Goal: Task Accomplishment & Management: Complete application form

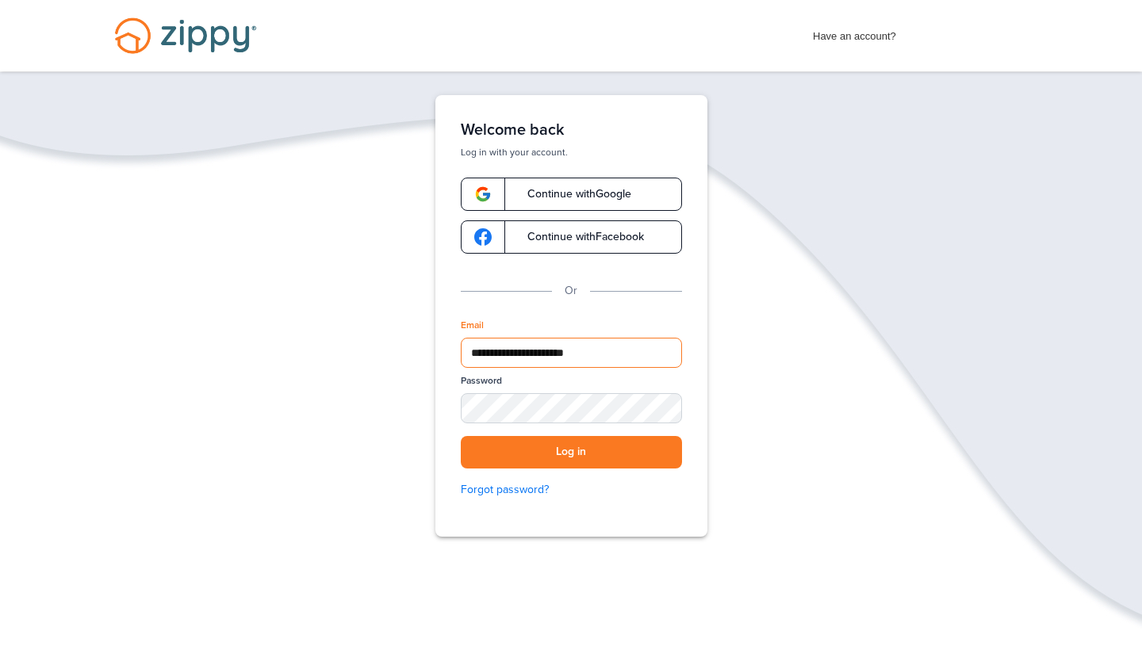
type input "**********"
click at [544, 455] on button "Log in" at bounding box center [571, 452] width 221 height 33
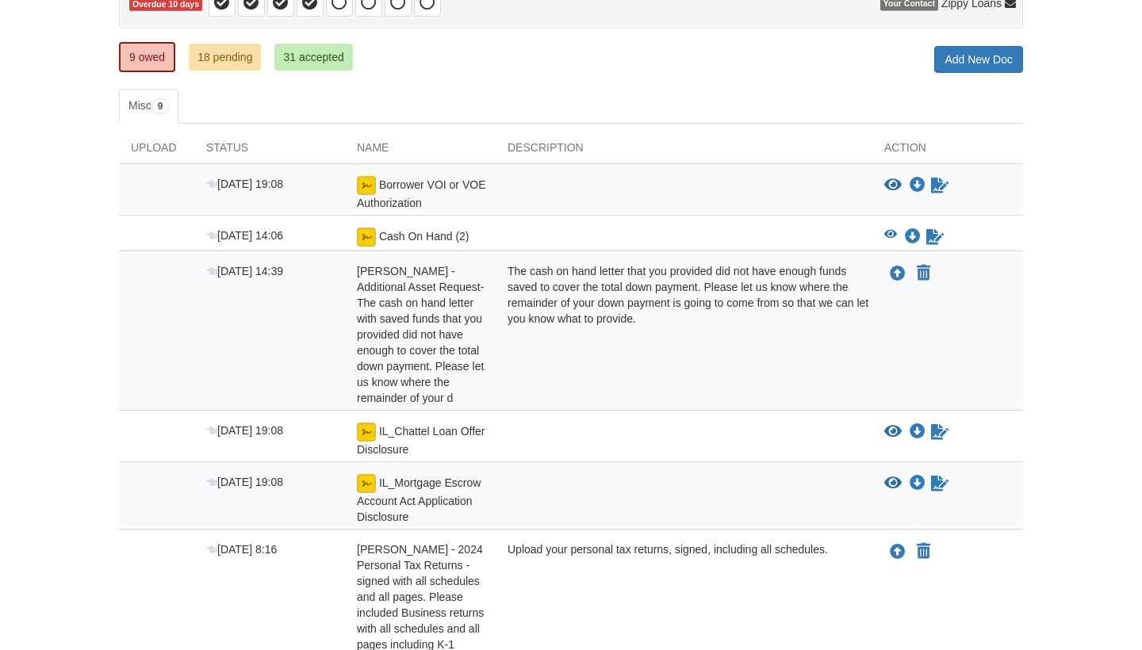
scroll to position [186, 0]
click at [892, 275] on icon "Upload Devin Young - Additional Asset Request-The cash on hand letter with save…" at bounding box center [898, 274] width 16 height 16
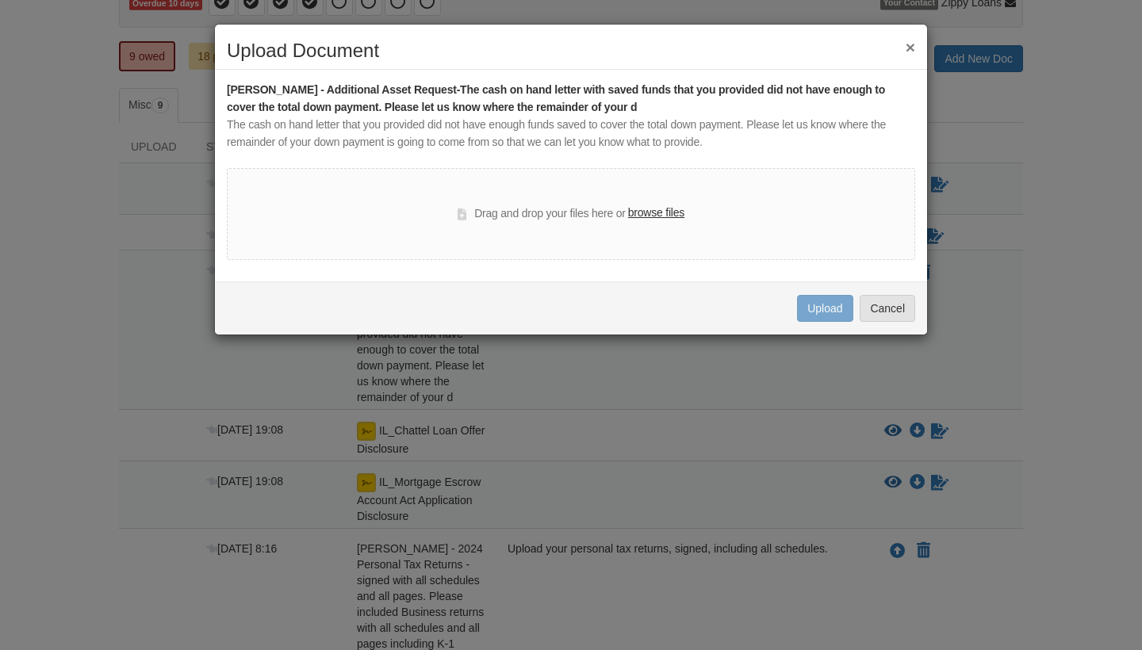
click at [683, 216] on label "browse files" at bounding box center [656, 213] width 56 height 17
click at [0, 0] on input "browse files" at bounding box center [0, 0] width 0 height 0
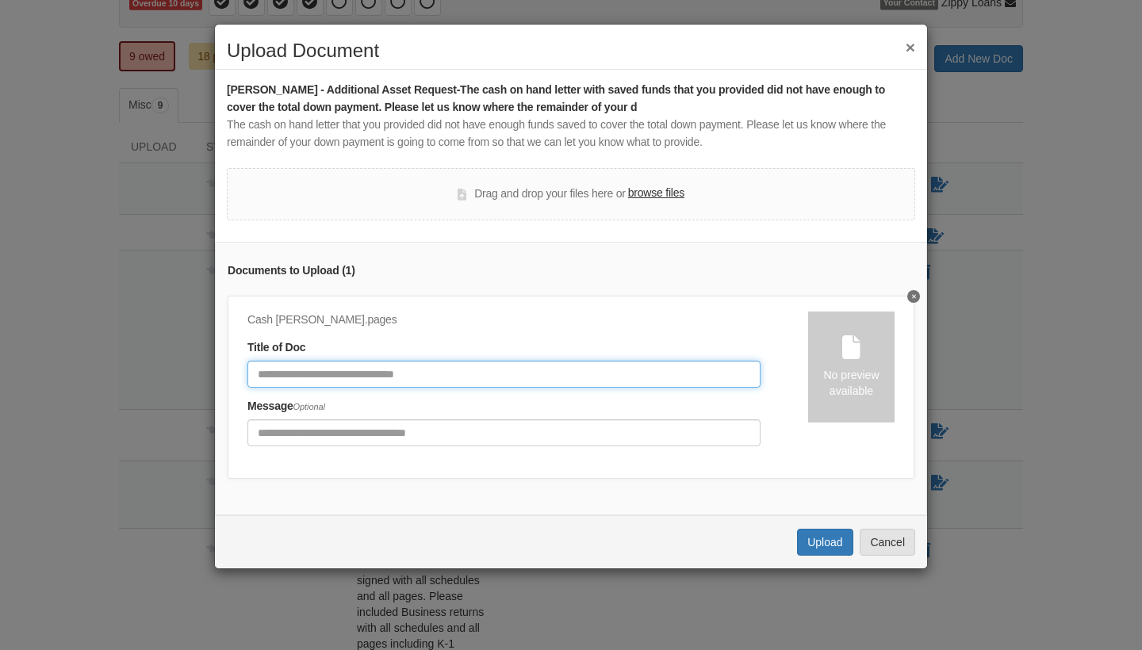
click at [634, 373] on input "Document Title" at bounding box center [503, 374] width 513 height 27
type input "**********"
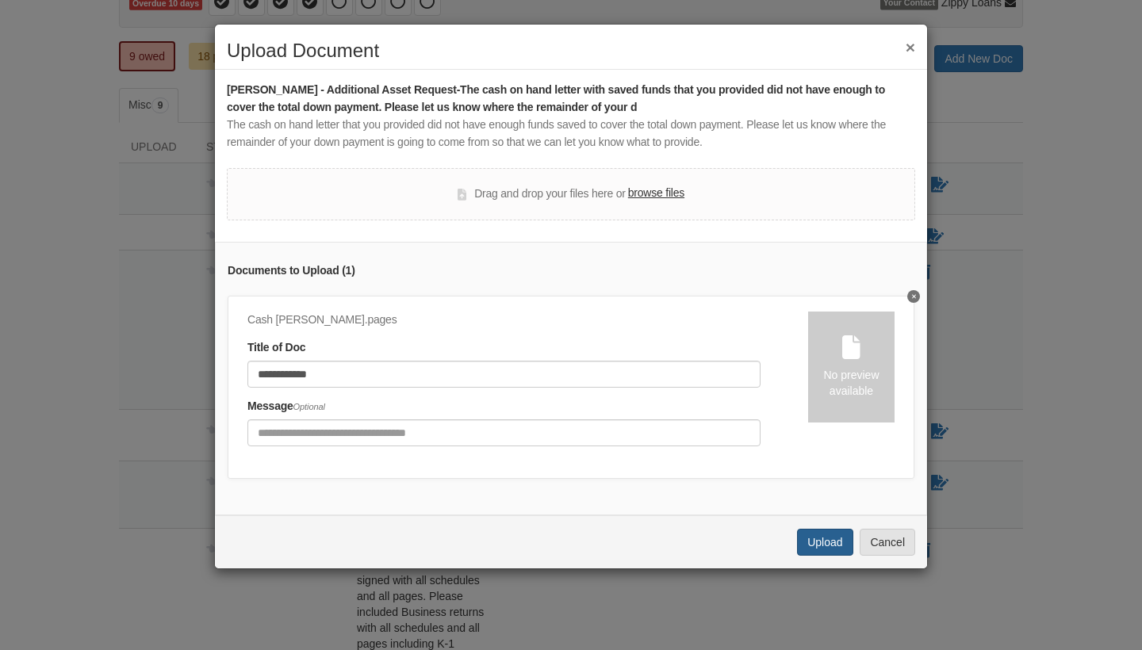
click at [814, 534] on button "Upload" at bounding box center [825, 542] width 56 height 27
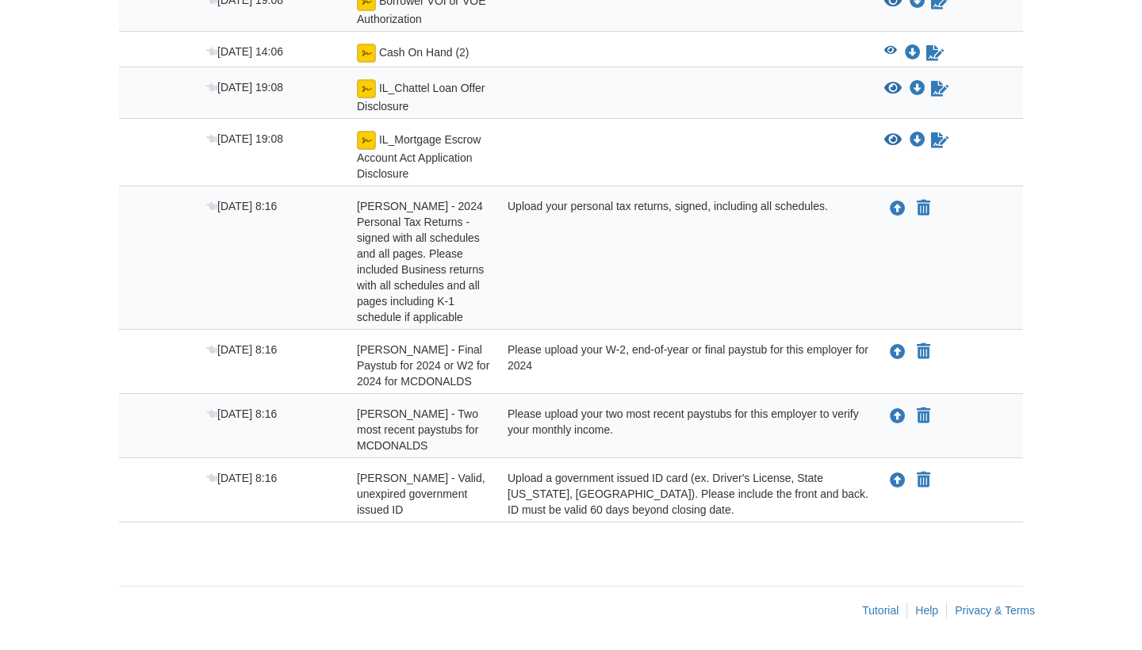
scroll to position [369, 0]
click at [899, 488] on icon "Upload Paige Scarborough - Valid, unexpired government issued ID" at bounding box center [898, 482] width 16 height 16
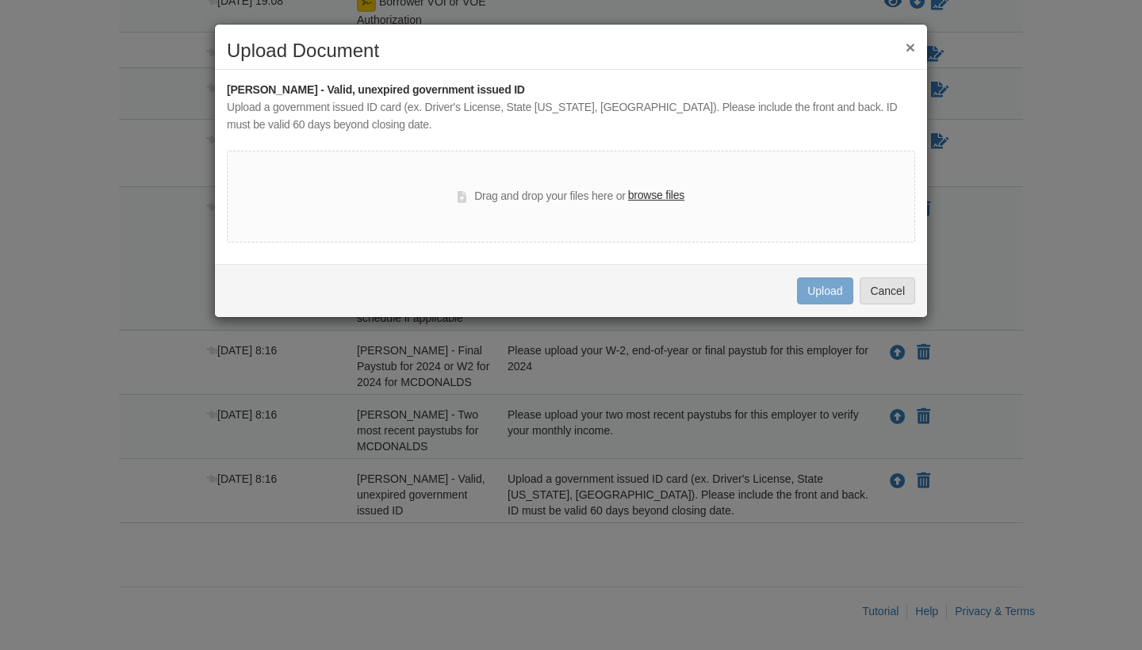
click at [683, 197] on label "browse files" at bounding box center [656, 195] width 56 height 17
click at [0, 0] on input "browse files" at bounding box center [0, 0] width 0 height 0
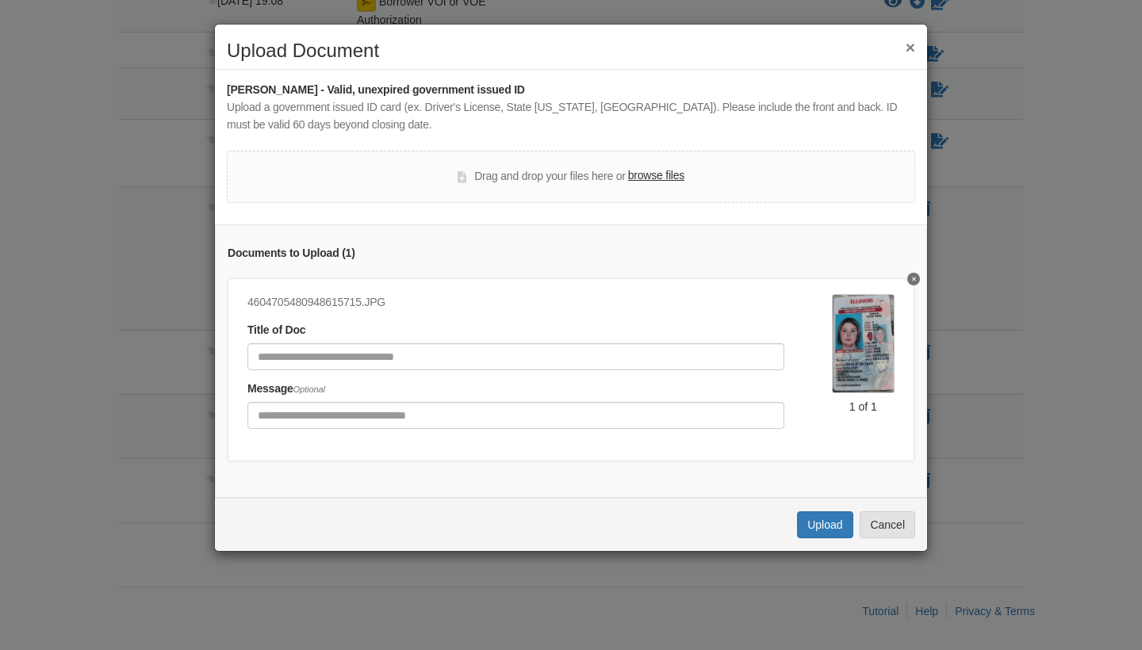
click at [673, 174] on label "browse files" at bounding box center [656, 175] width 56 height 17
click at [0, 0] on input "browse files" at bounding box center [0, 0] width 0 height 0
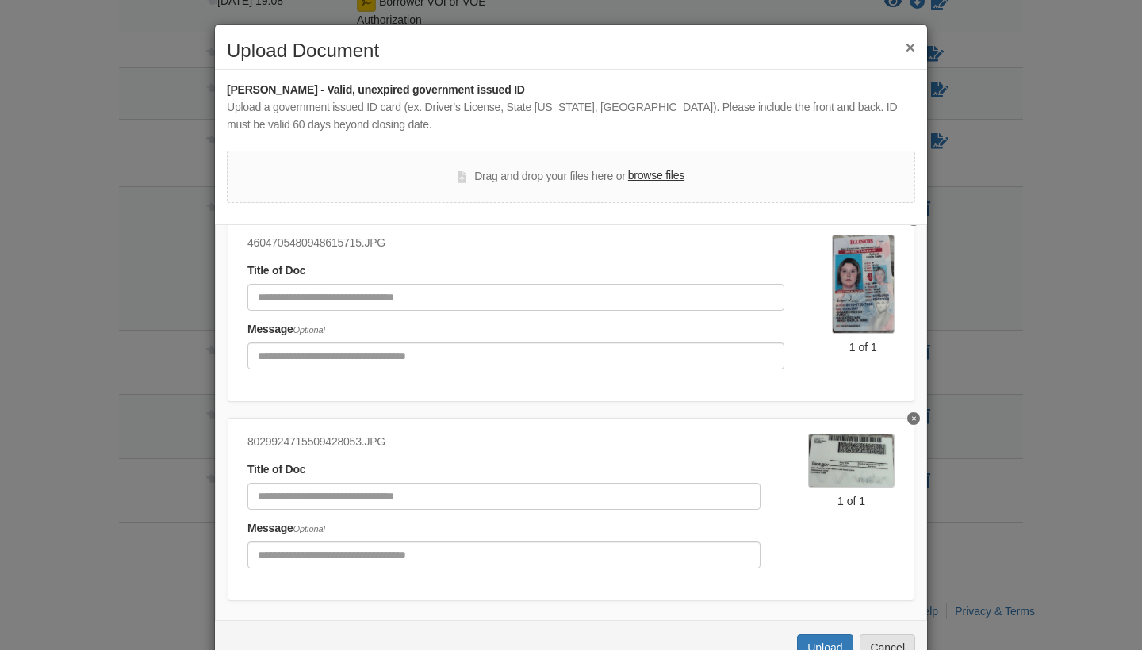
scroll to position [64, 0]
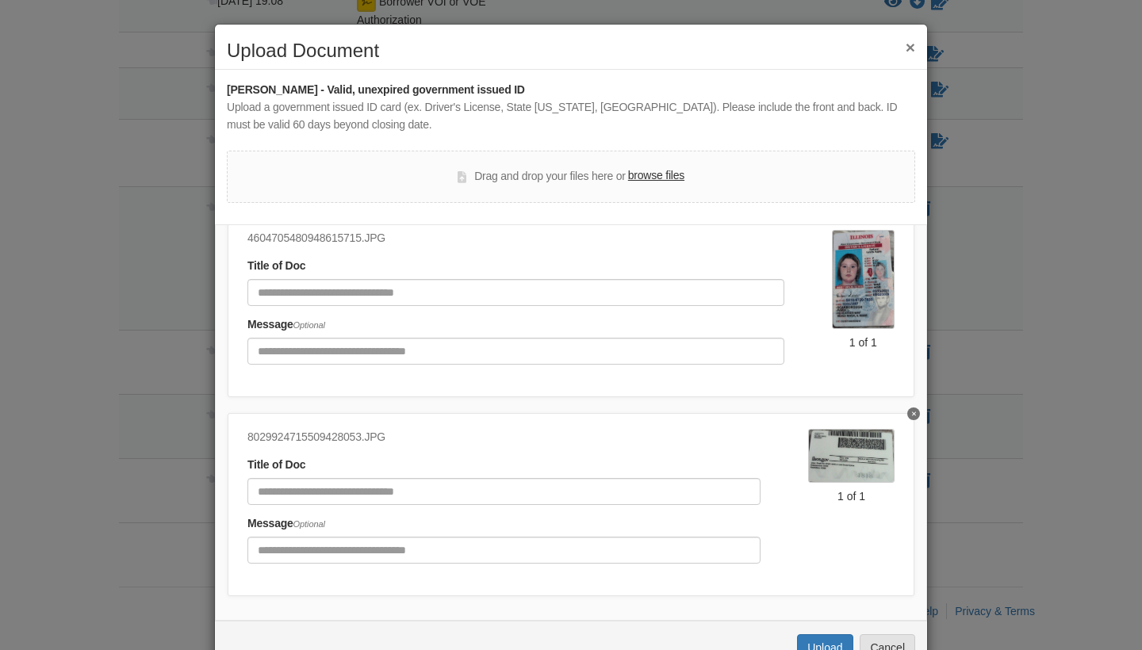
click at [636, 301] on div "4604705480948615715.JPG Title of Doc Message Optional" at bounding box center [539, 302] width 584 height 145
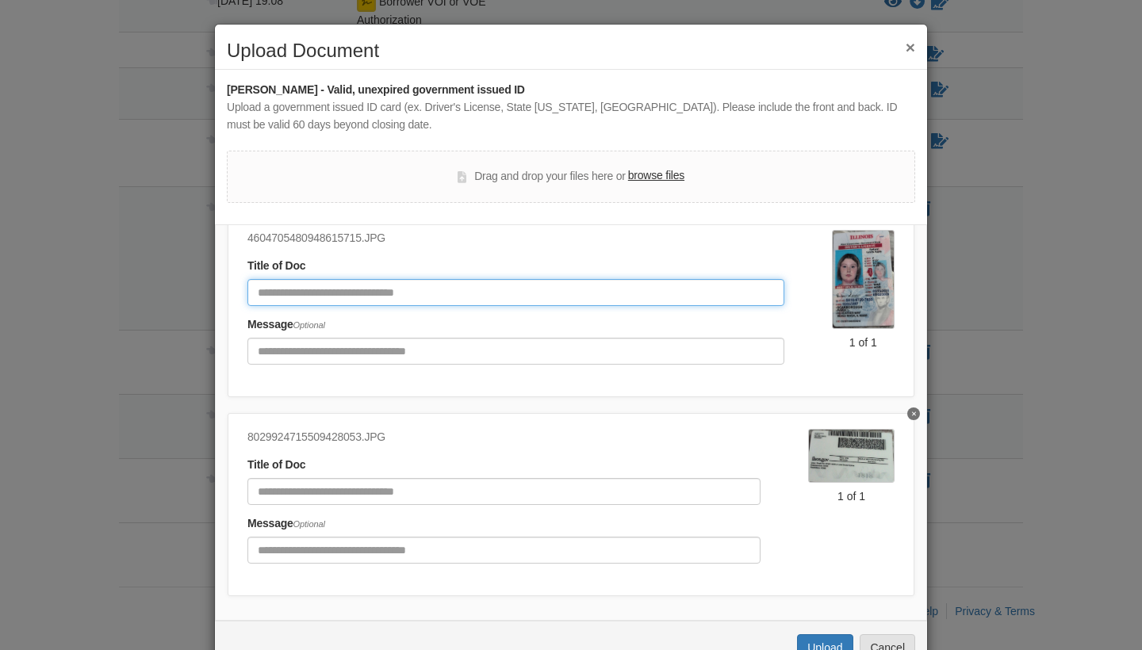
click at [632, 288] on input "Document Title" at bounding box center [515, 292] width 537 height 27
type input "**********"
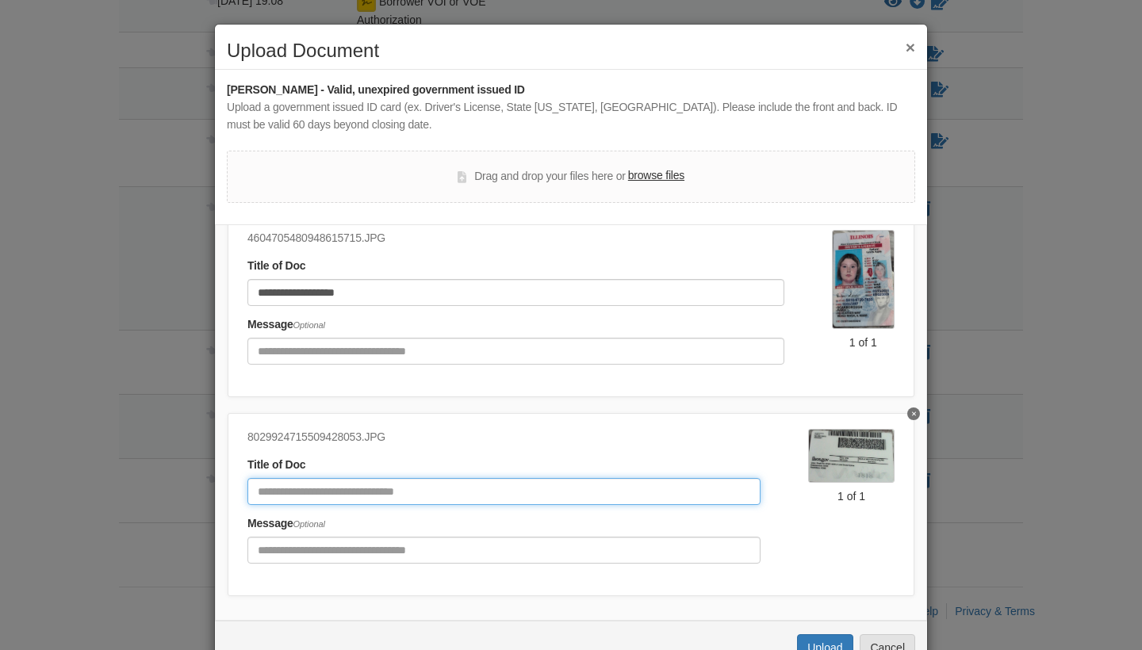
click at [563, 478] on input "Document Title" at bounding box center [503, 491] width 513 height 27
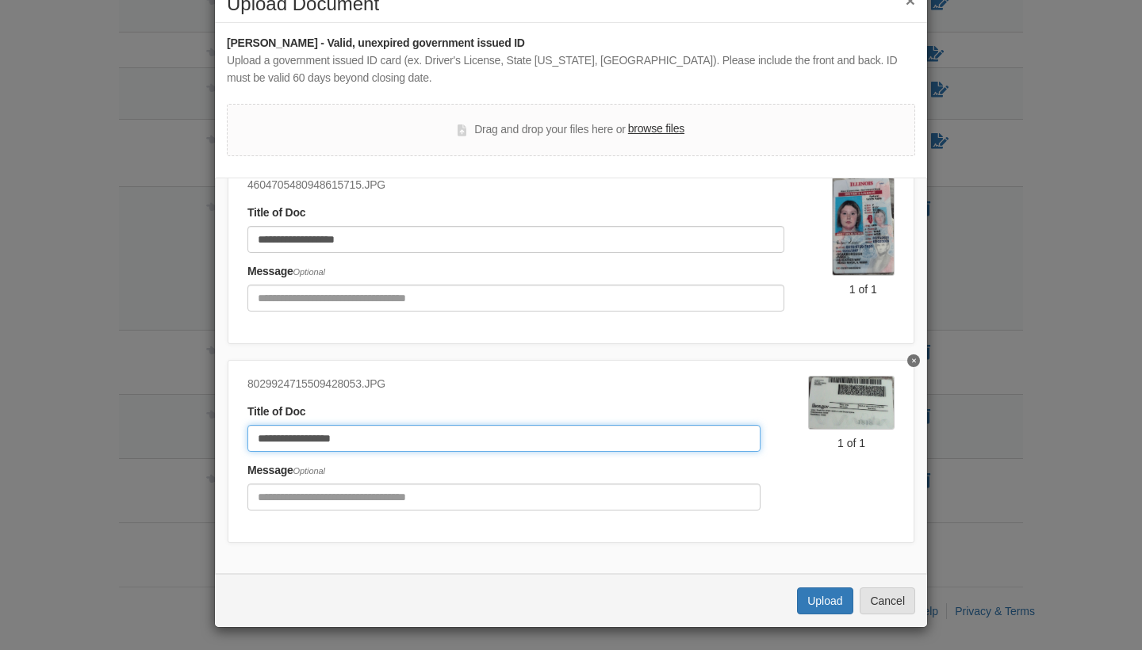
scroll to position [46, 0]
type input "**********"
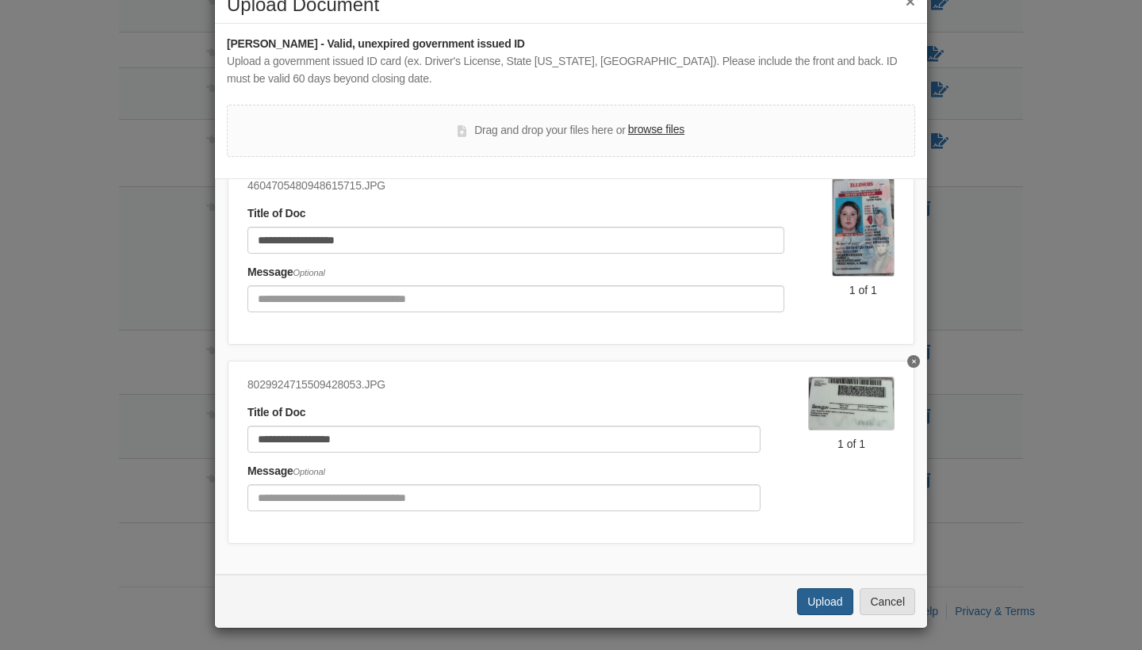
click at [802, 604] on button "Upload" at bounding box center [825, 601] width 56 height 27
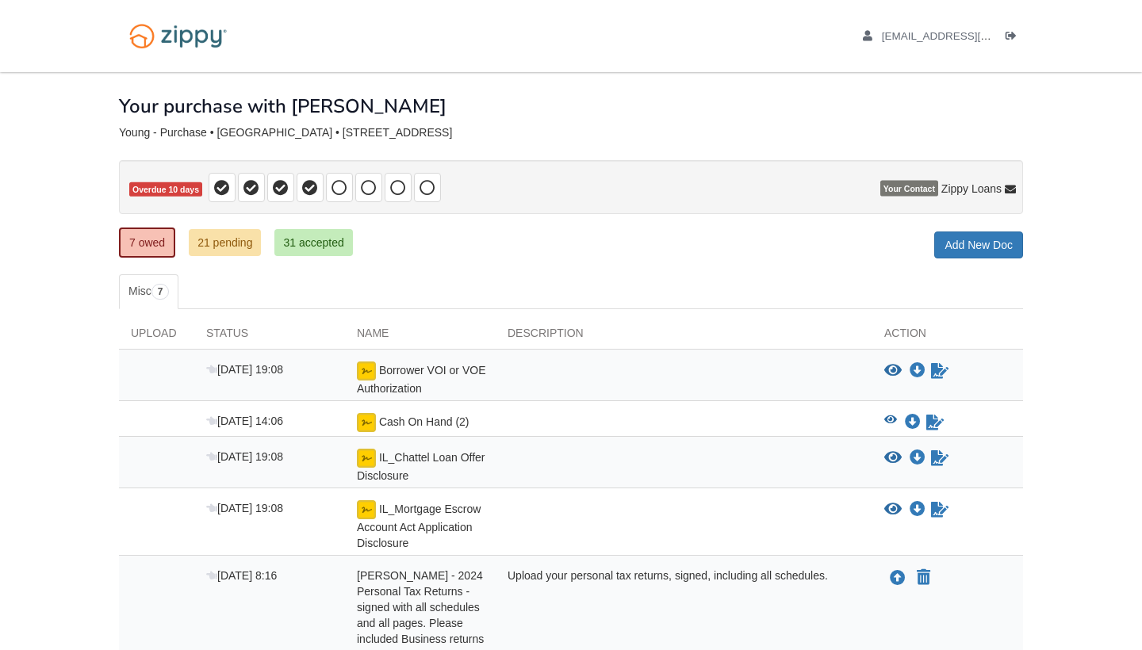
scroll to position [304, 0]
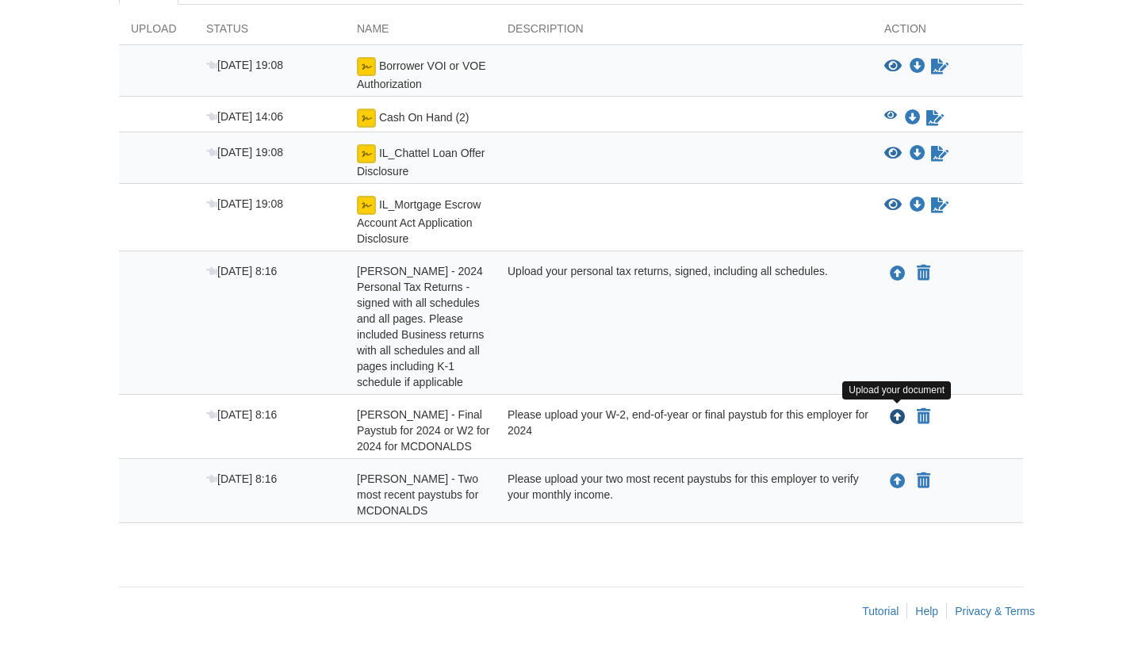
click at [890, 421] on icon "Upload Paige Scarborough - Final Paystub for 2024 or W2 for 2024 for MCDONALDS" at bounding box center [898, 418] width 16 height 16
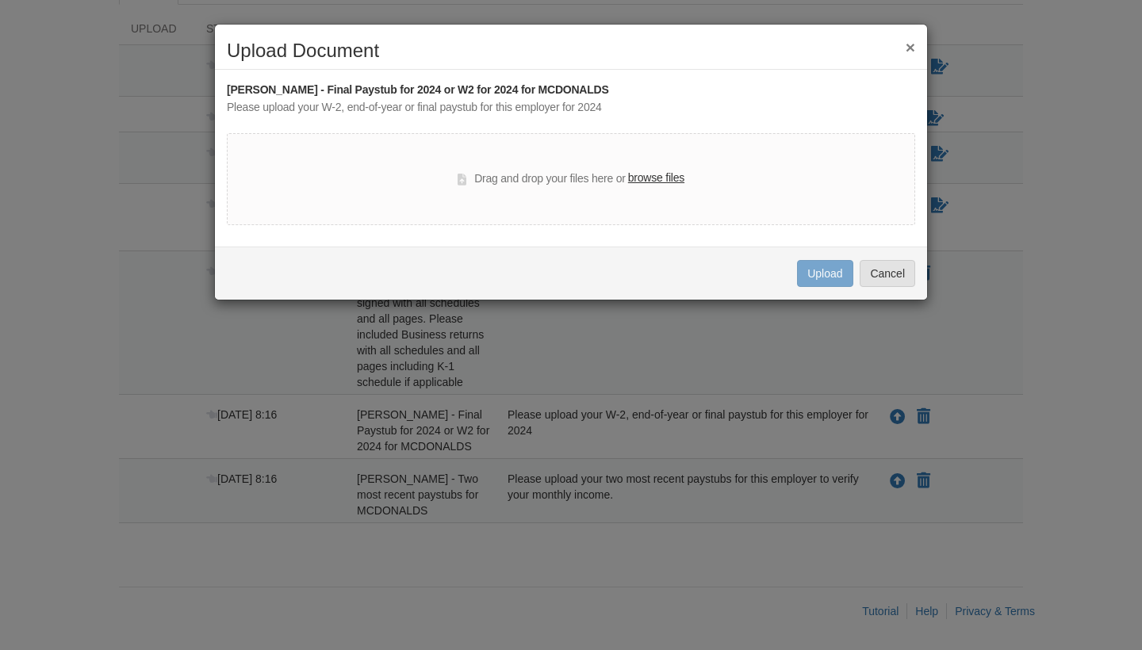
click at [672, 182] on label "browse files" at bounding box center [656, 178] width 56 height 17
click at [0, 0] on input "browse files" at bounding box center [0, 0] width 0 height 0
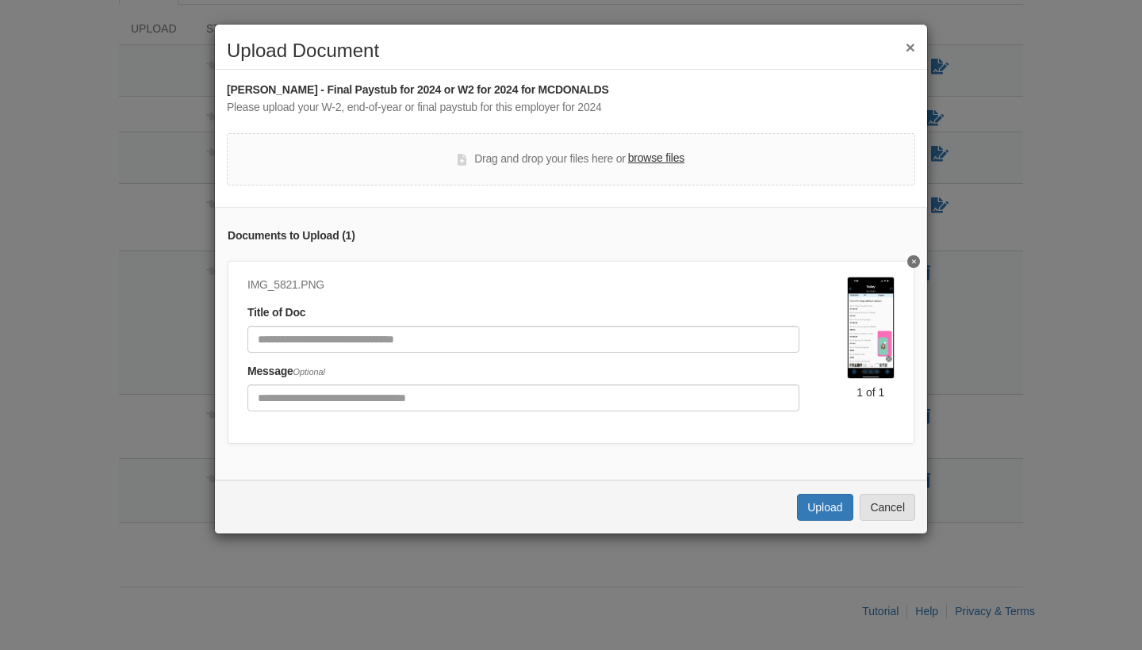
click at [633, 155] on label "browse files" at bounding box center [656, 158] width 56 height 17
click at [0, 0] on input "browse files" at bounding box center [0, 0] width 0 height 0
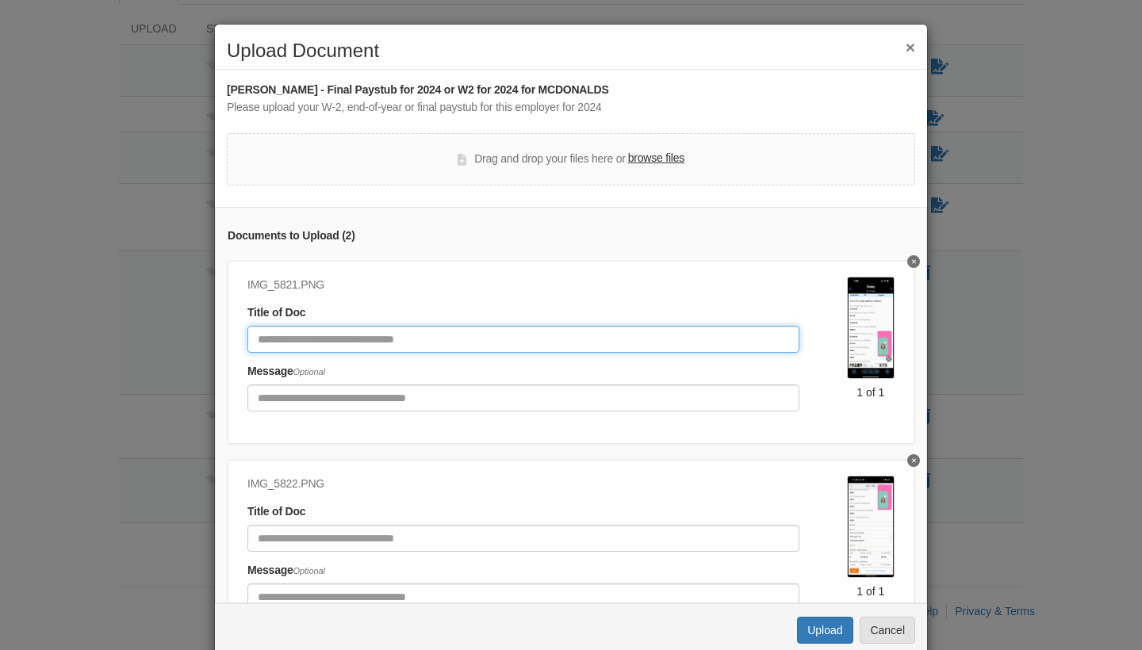
click at [470, 330] on input "Document Title" at bounding box center [523, 339] width 552 height 27
type input "*******"
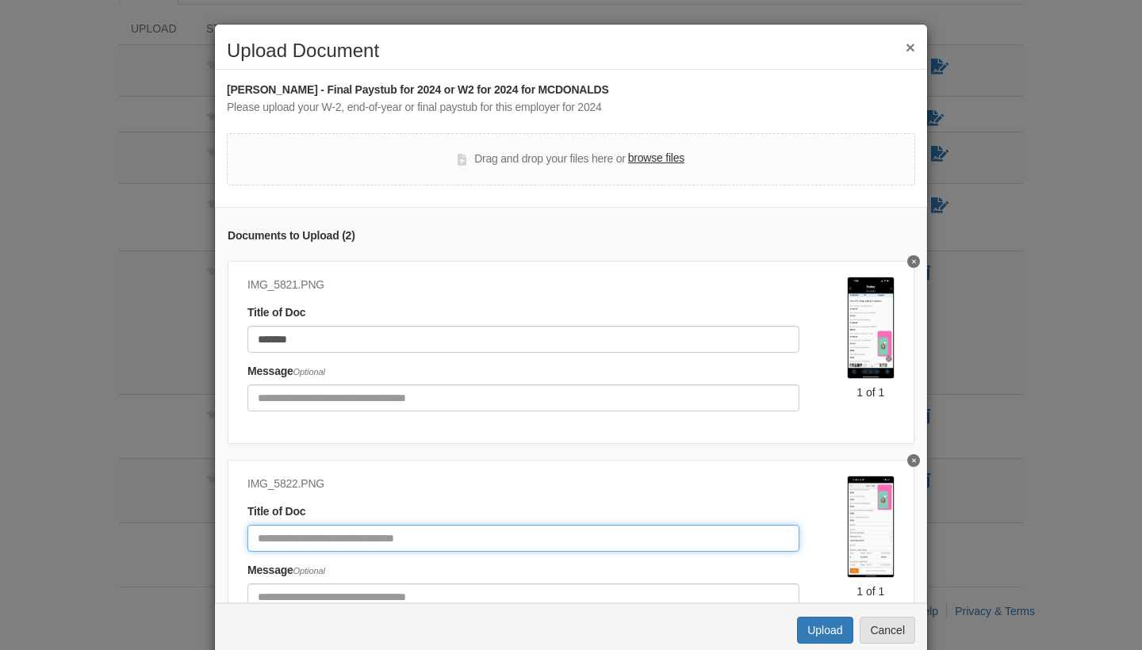
click at [429, 535] on input "Document Title" at bounding box center [523, 538] width 552 height 27
type input "**********"
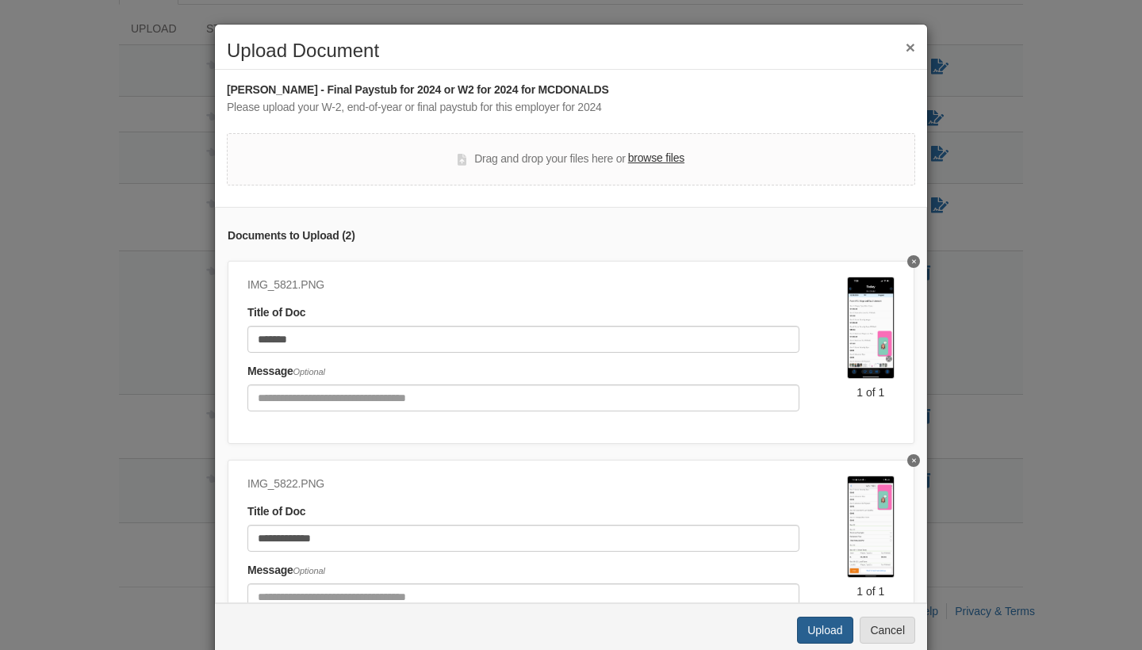
click at [831, 637] on button "Upload" at bounding box center [825, 630] width 56 height 27
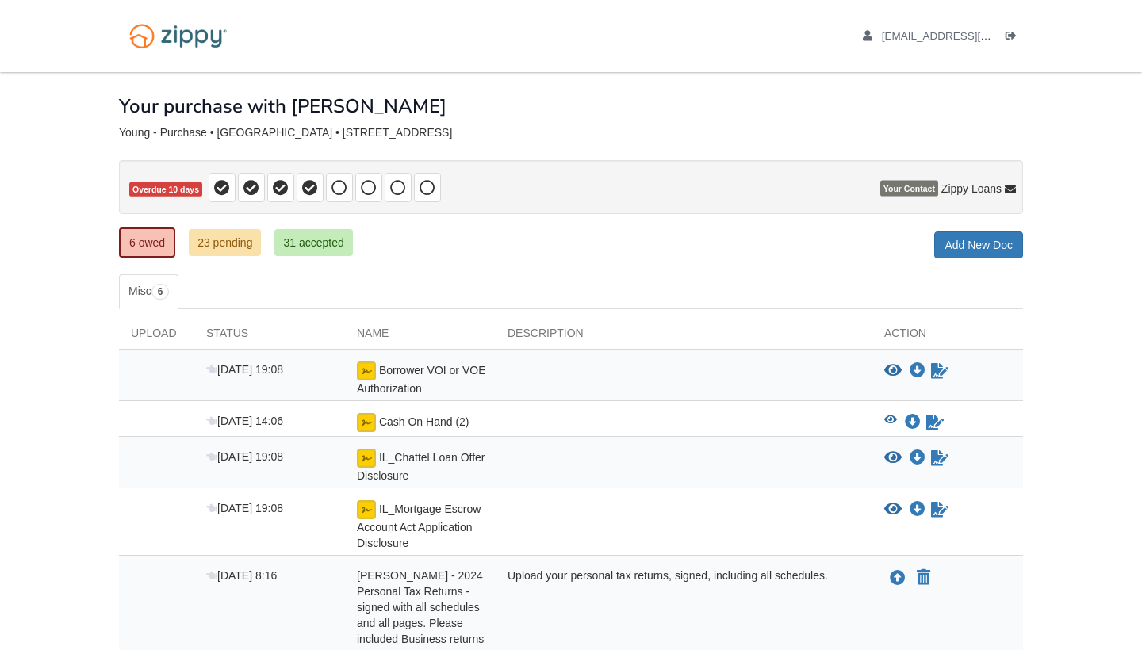
scroll to position [240, 0]
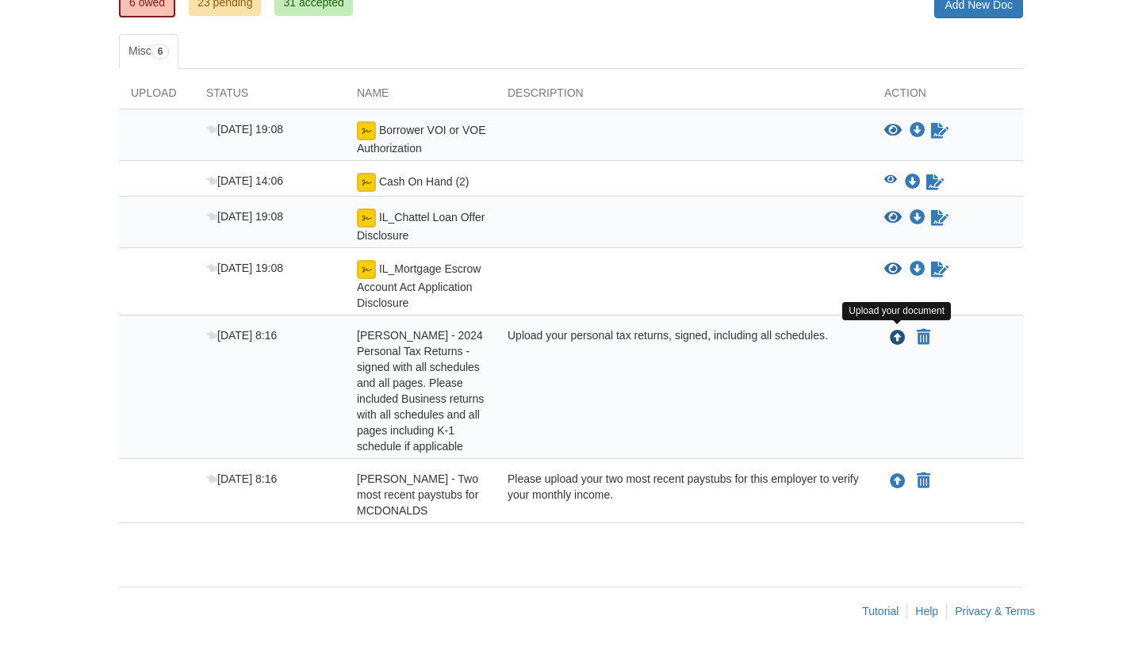
click at [896, 333] on icon "Upload Paige Scarborough - 2024 Personal Tax Returns - signed with all schedule…" at bounding box center [898, 339] width 16 height 16
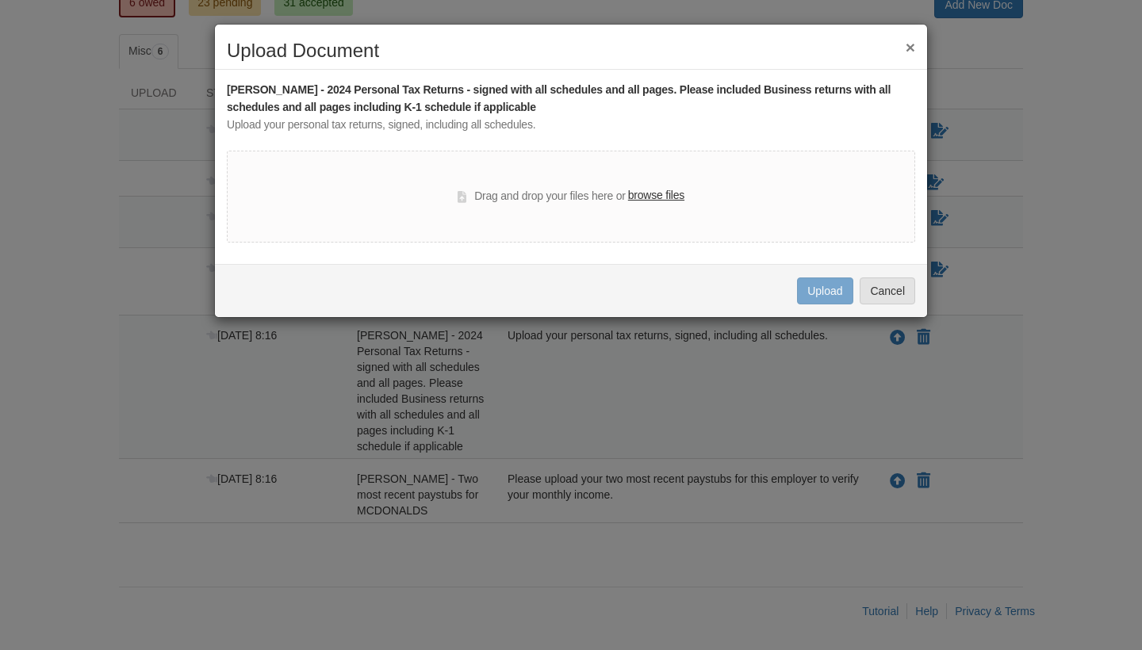
click at [912, 54] on button "×" at bounding box center [911, 47] width 10 height 17
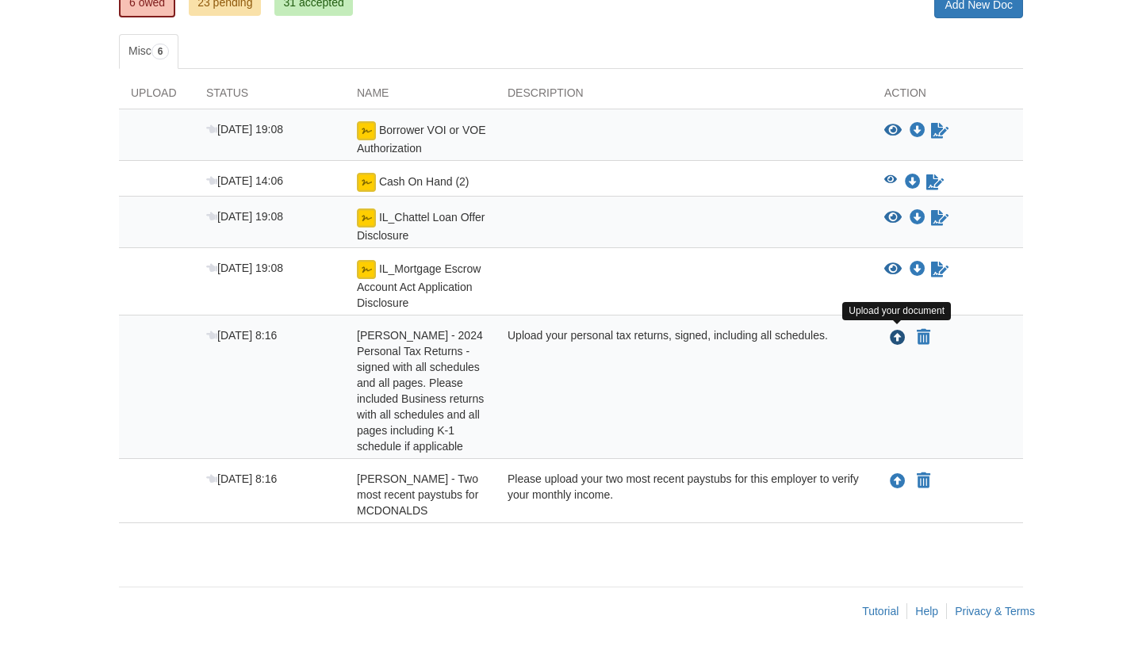
click at [897, 339] on icon "Upload Paige Scarborough - 2024 Personal Tax Returns - signed with all schedule…" at bounding box center [898, 339] width 16 height 16
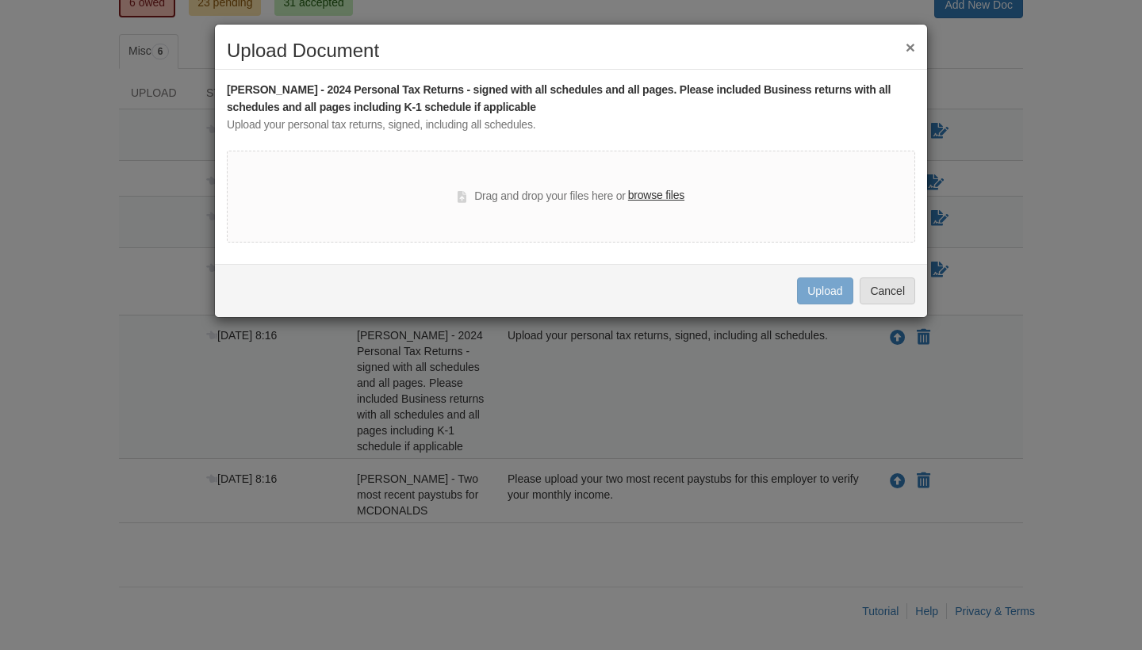
click at [670, 195] on label "browse files" at bounding box center [656, 195] width 56 height 17
click at [0, 0] on input "browse files" at bounding box center [0, 0] width 0 height 0
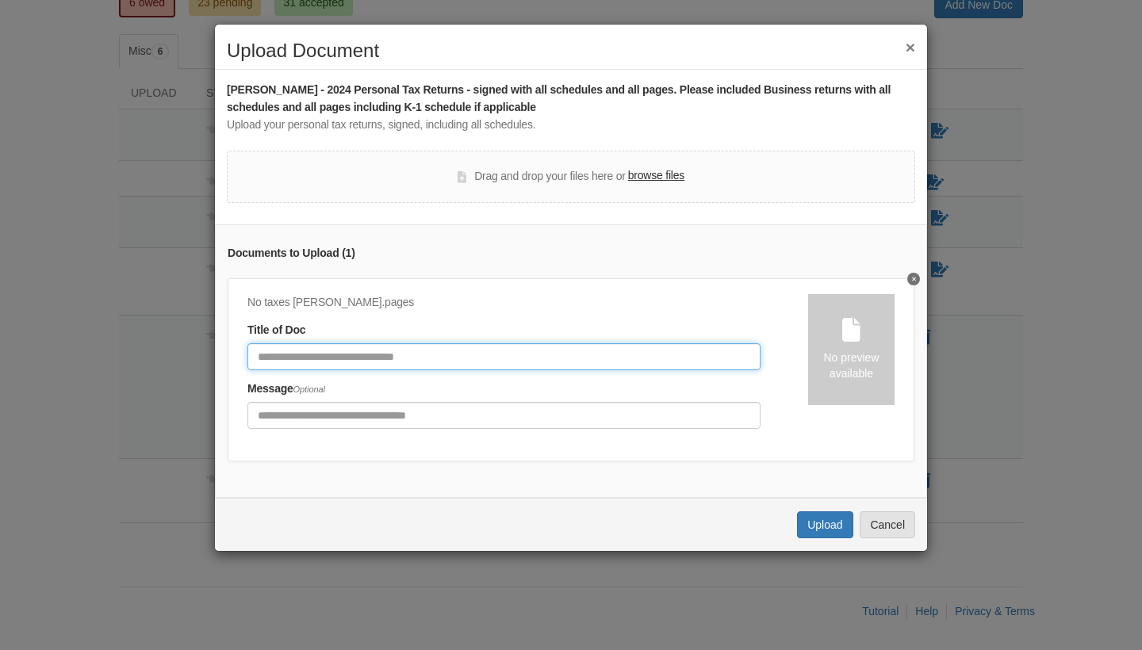
click at [676, 359] on input "Document Title" at bounding box center [503, 356] width 513 height 27
type input "******"
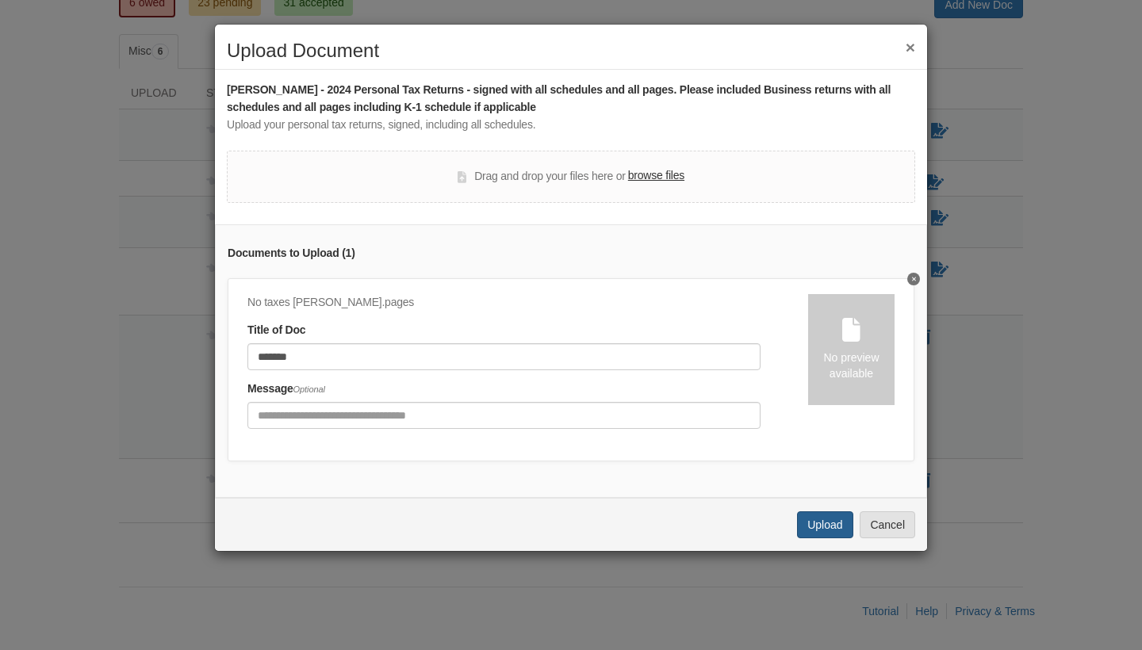
click at [819, 513] on button "Upload" at bounding box center [825, 524] width 56 height 27
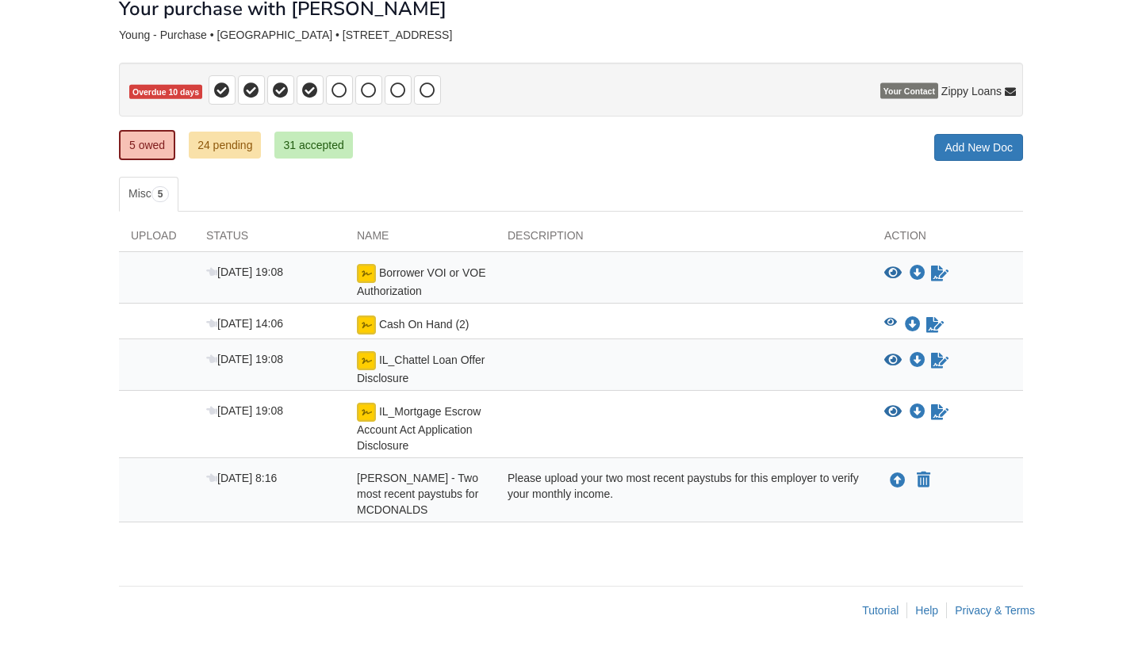
scroll to position [97, 0]
click at [893, 481] on icon "Upload Paige Scarborough - Two most recent paystubs for MCDONALDS" at bounding box center [898, 482] width 16 height 16
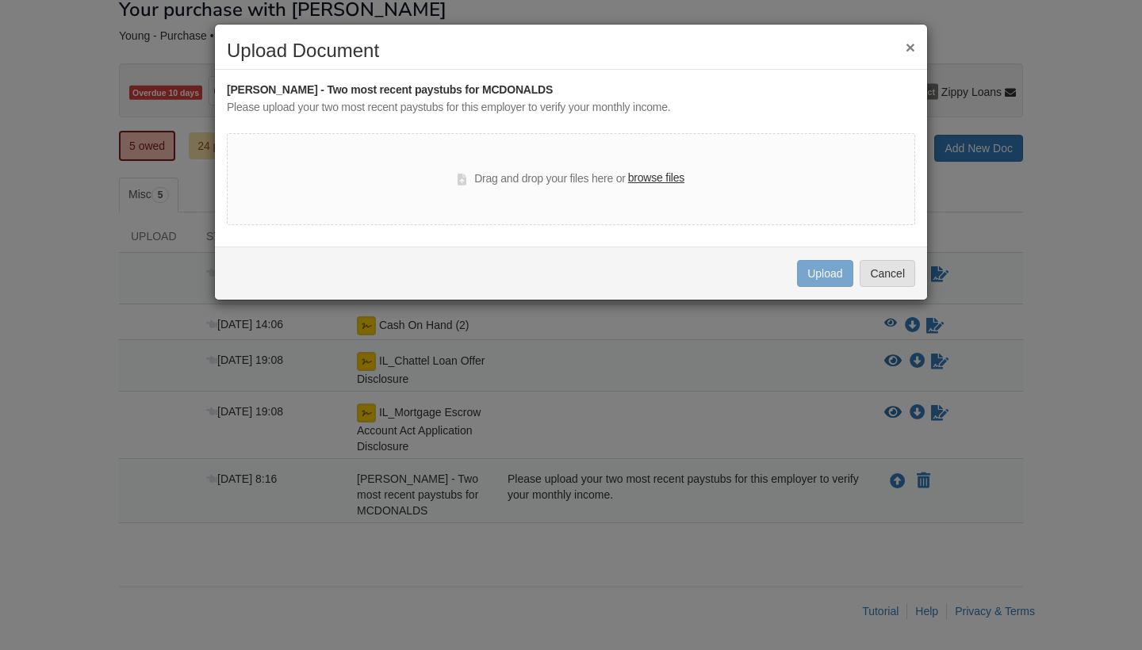
click at [649, 178] on label "browse files" at bounding box center [656, 178] width 56 height 17
click at [0, 0] on input "browse files" at bounding box center [0, 0] width 0 height 0
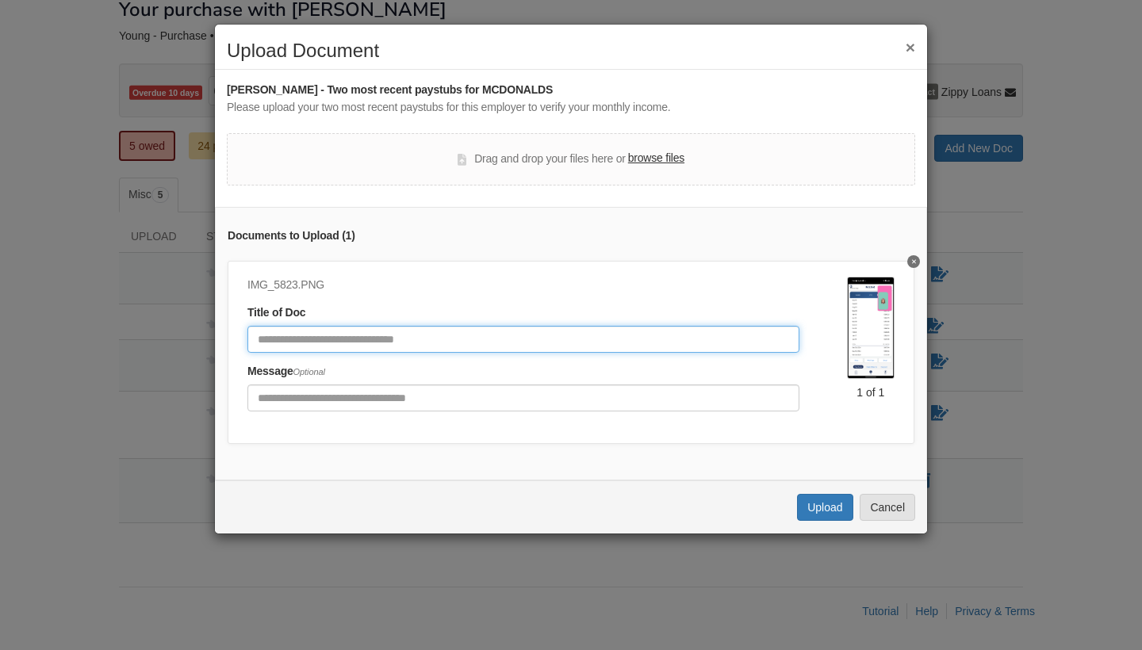
click at [544, 329] on input "Document Title" at bounding box center [523, 339] width 552 height 27
type input "***"
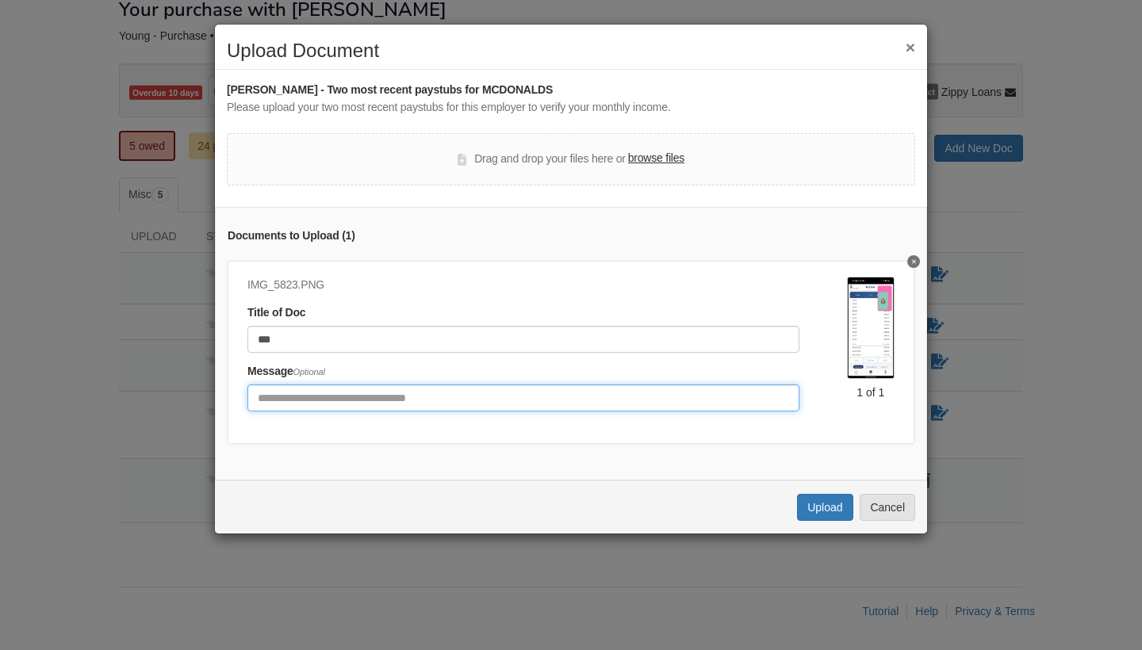
click at [495, 400] on input "Include any comments on this document" at bounding box center [523, 398] width 552 height 27
type input "**********"
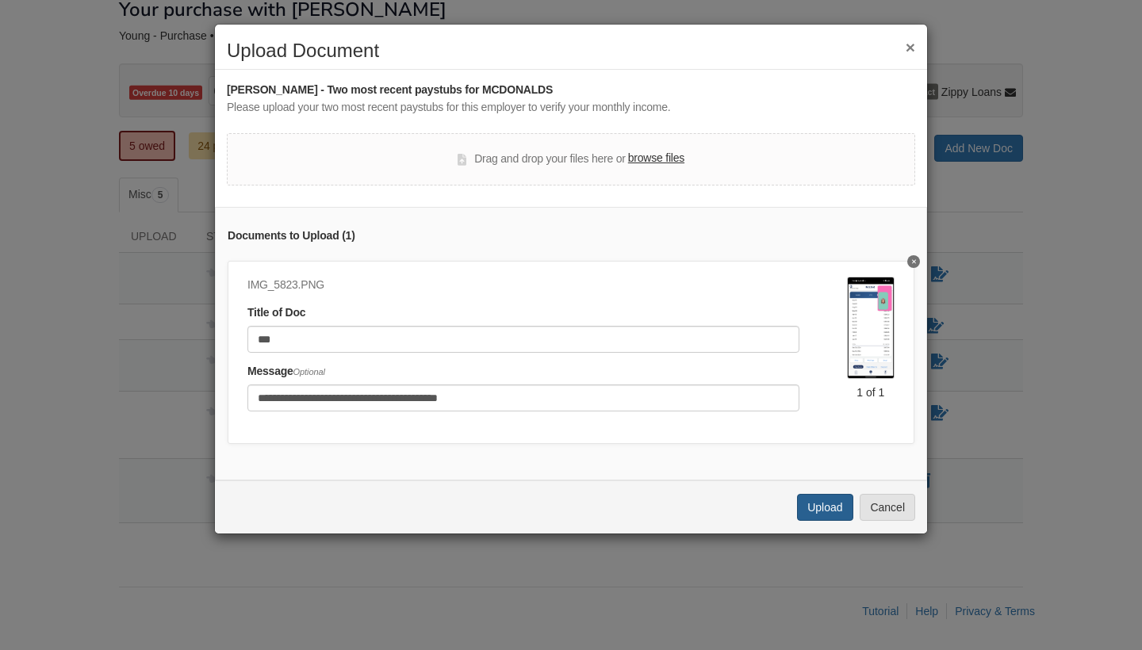
click at [806, 494] on button "Upload" at bounding box center [825, 507] width 56 height 27
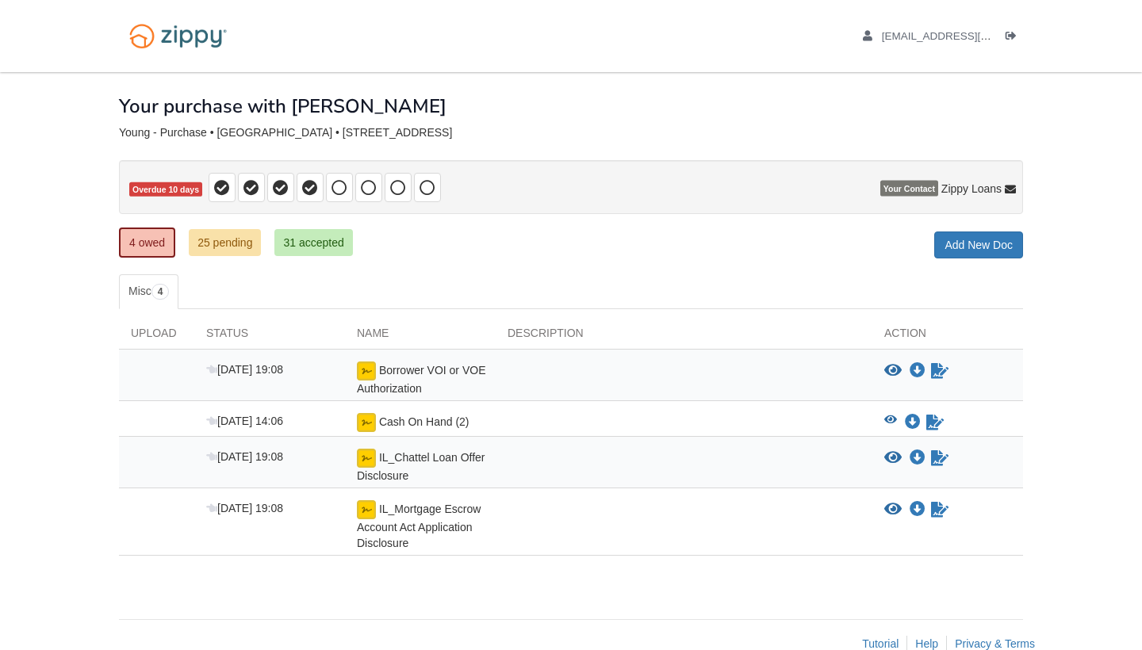
scroll to position [33, 0]
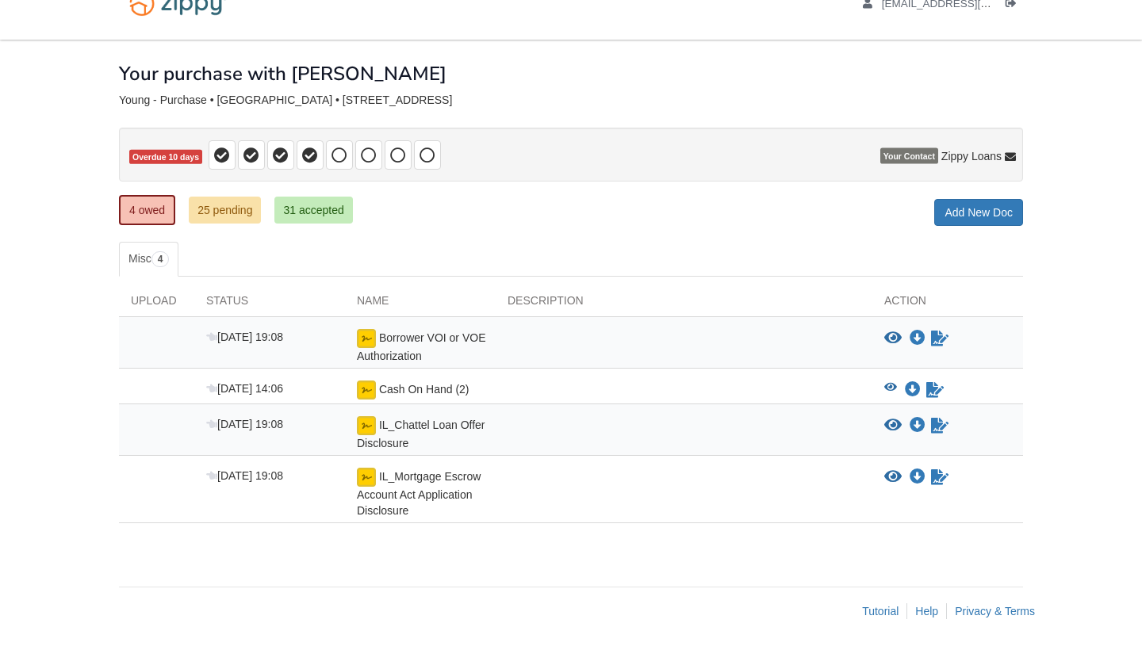
click at [833, 92] on div "× × × Pending Add Document Notice document will be included in the email sent t…" at bounding box center [571, 305] width 904 height 531
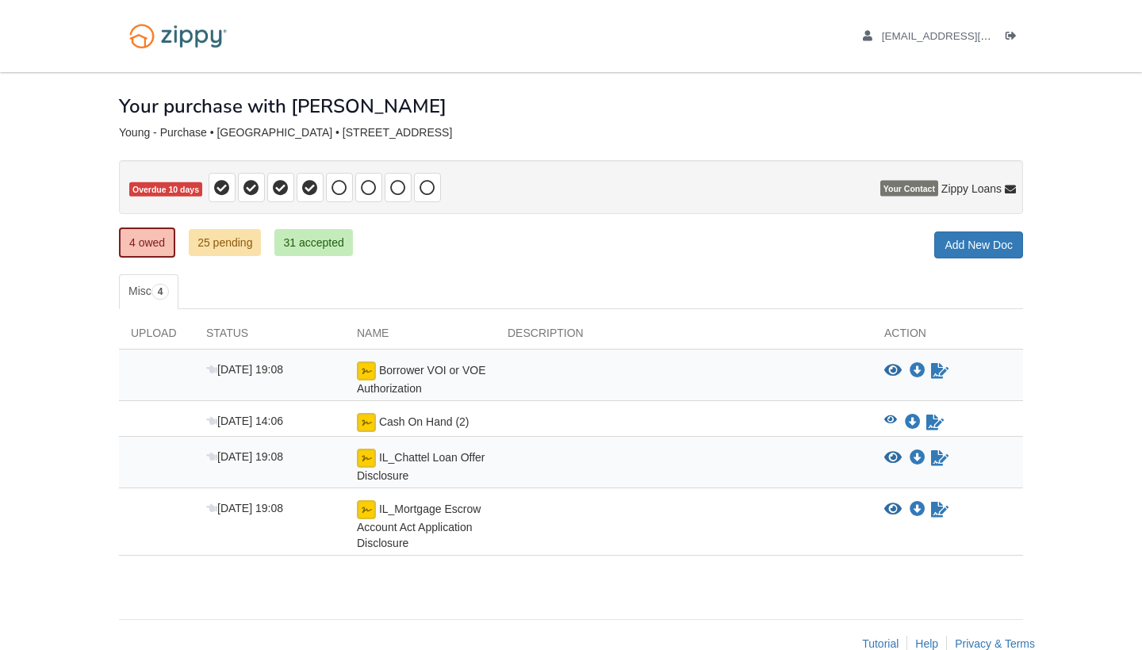
scroll to position [1, 0]
click at [1007, 40] on icon "Log out" at bounding box center [1010, 35] width 11 height 11
